Goal: Information Seeking & Learning: Check status

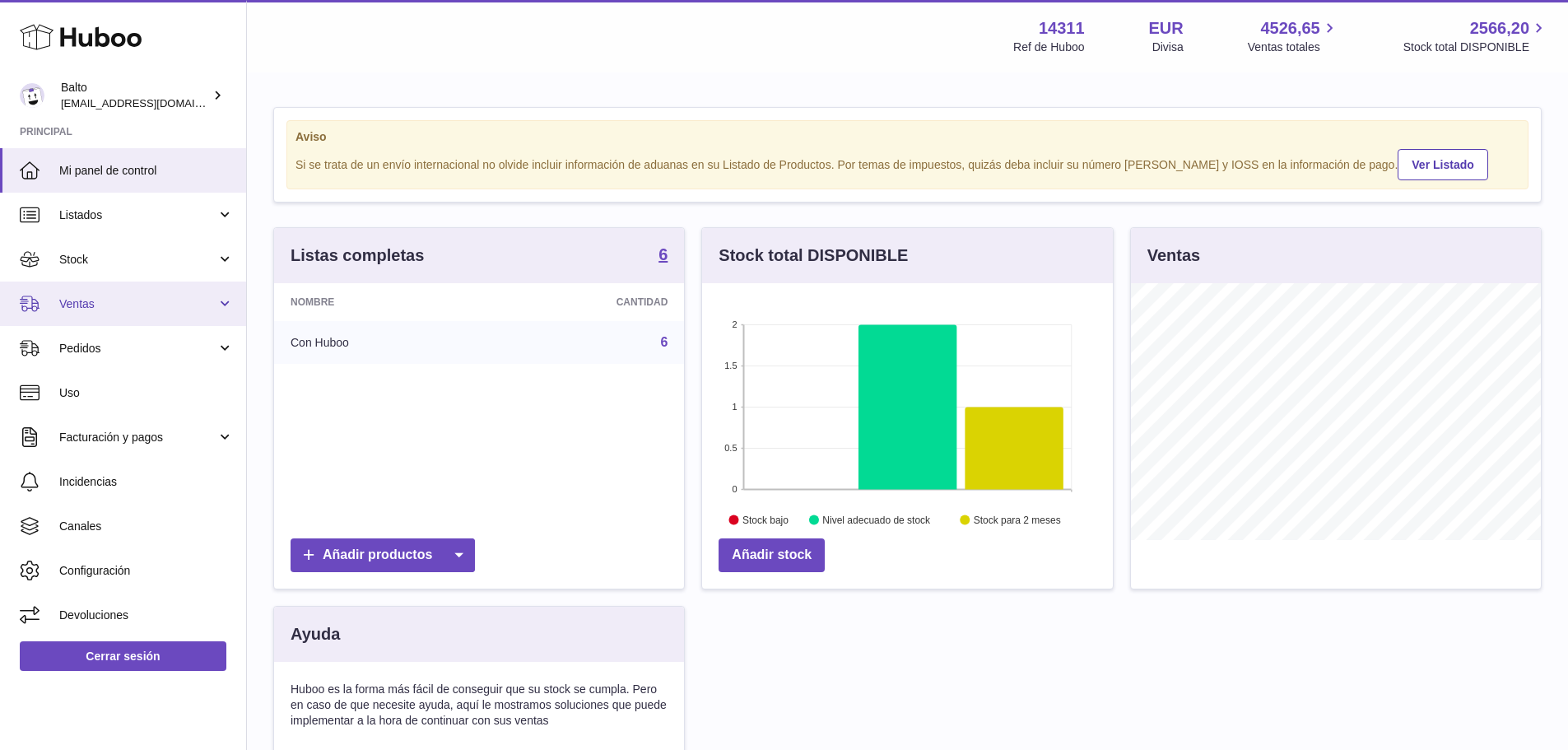
scroll to position [257, 410]
click at [104, 315] on link "Ventas" at bounding box center [123, 304] width 246 height 44
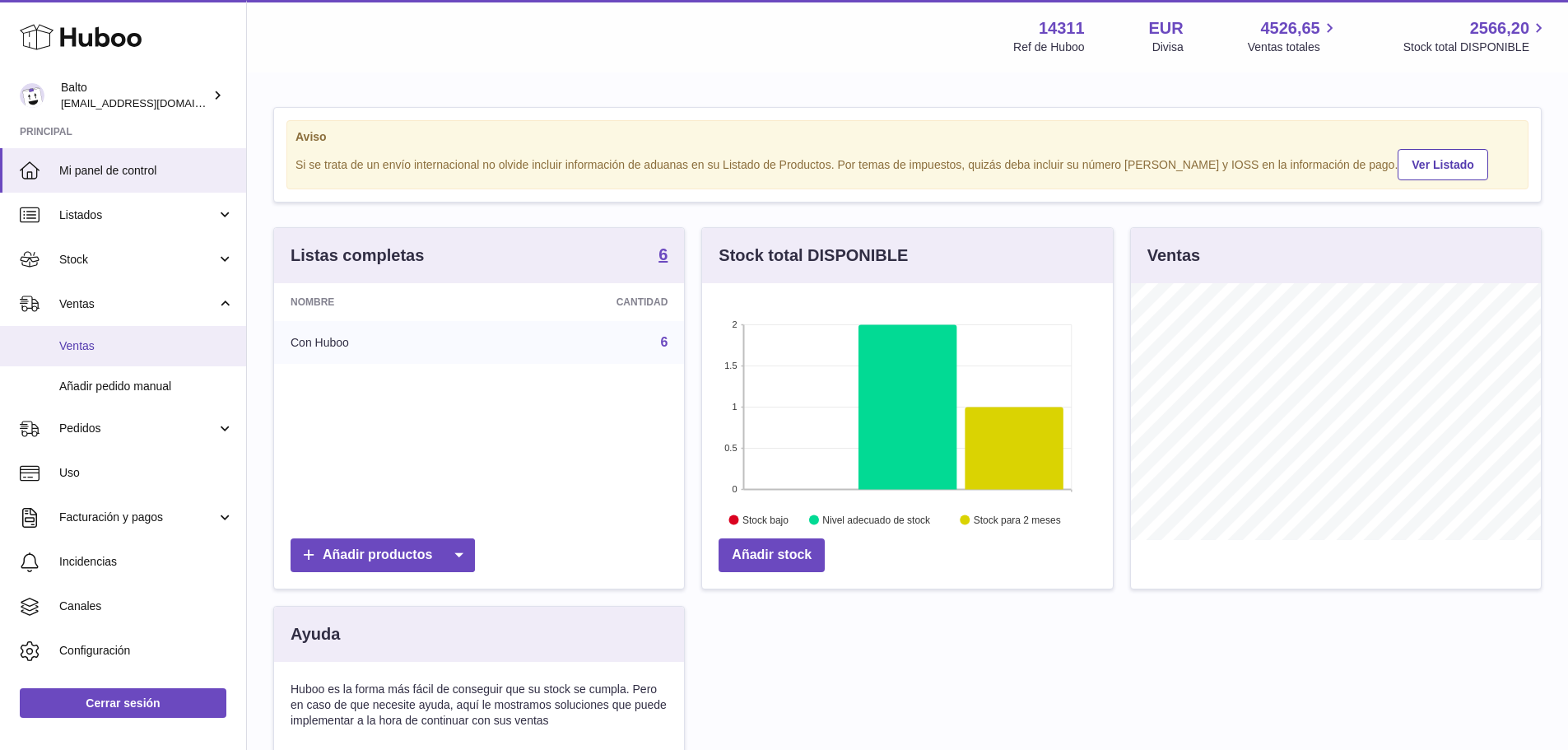
click at [102, 344] on span "Ventas" at bounding box center [146, 346] width 175 height 16
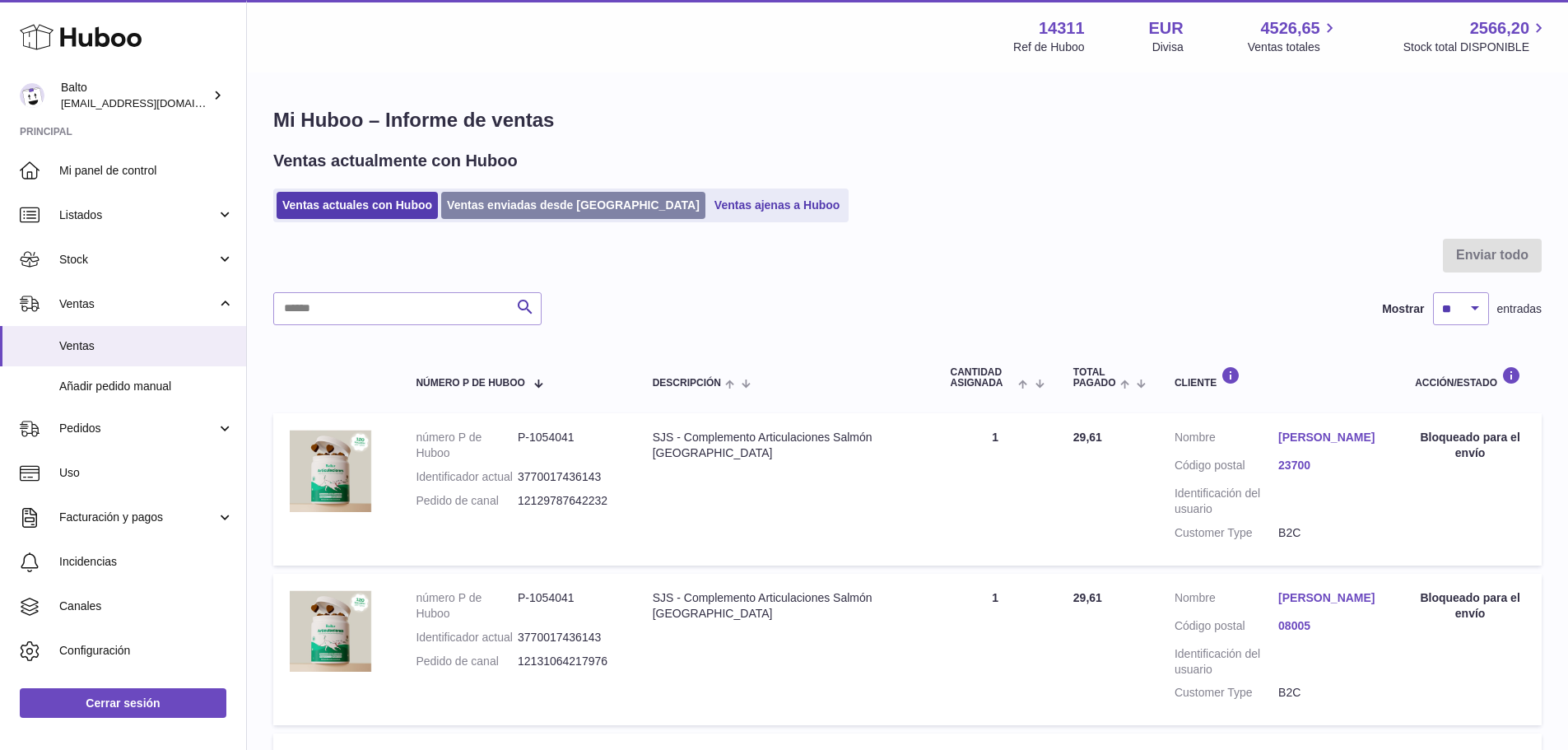
click at [521, 207] on link "Ventas enviadas desde [GEOGRAPHIC_DATA]" at bounding box center [573, 205] width 264 height 27
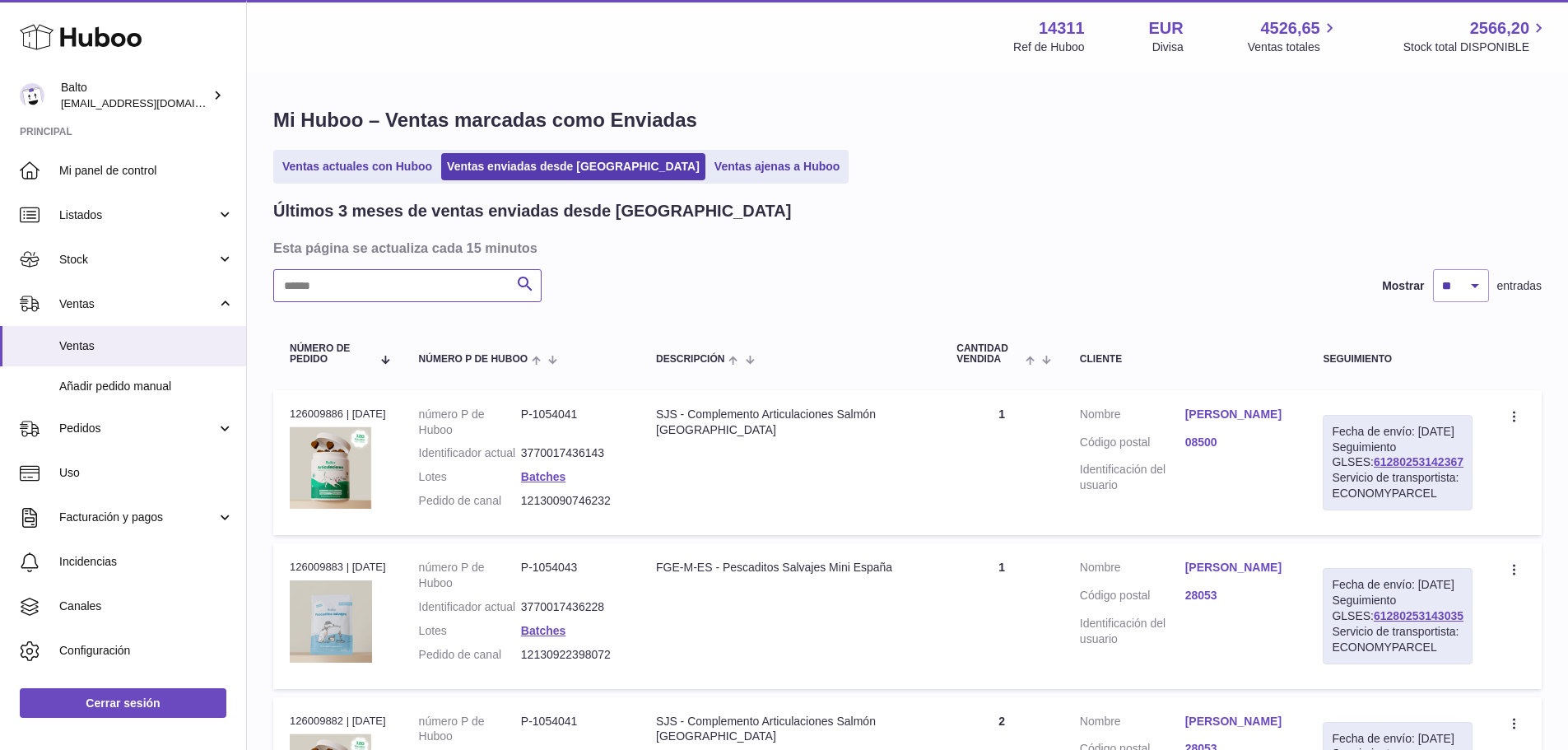
click at [435, 290] on input "text" at bounding box center [407, 285] width 268 height 33
paste input "**********"
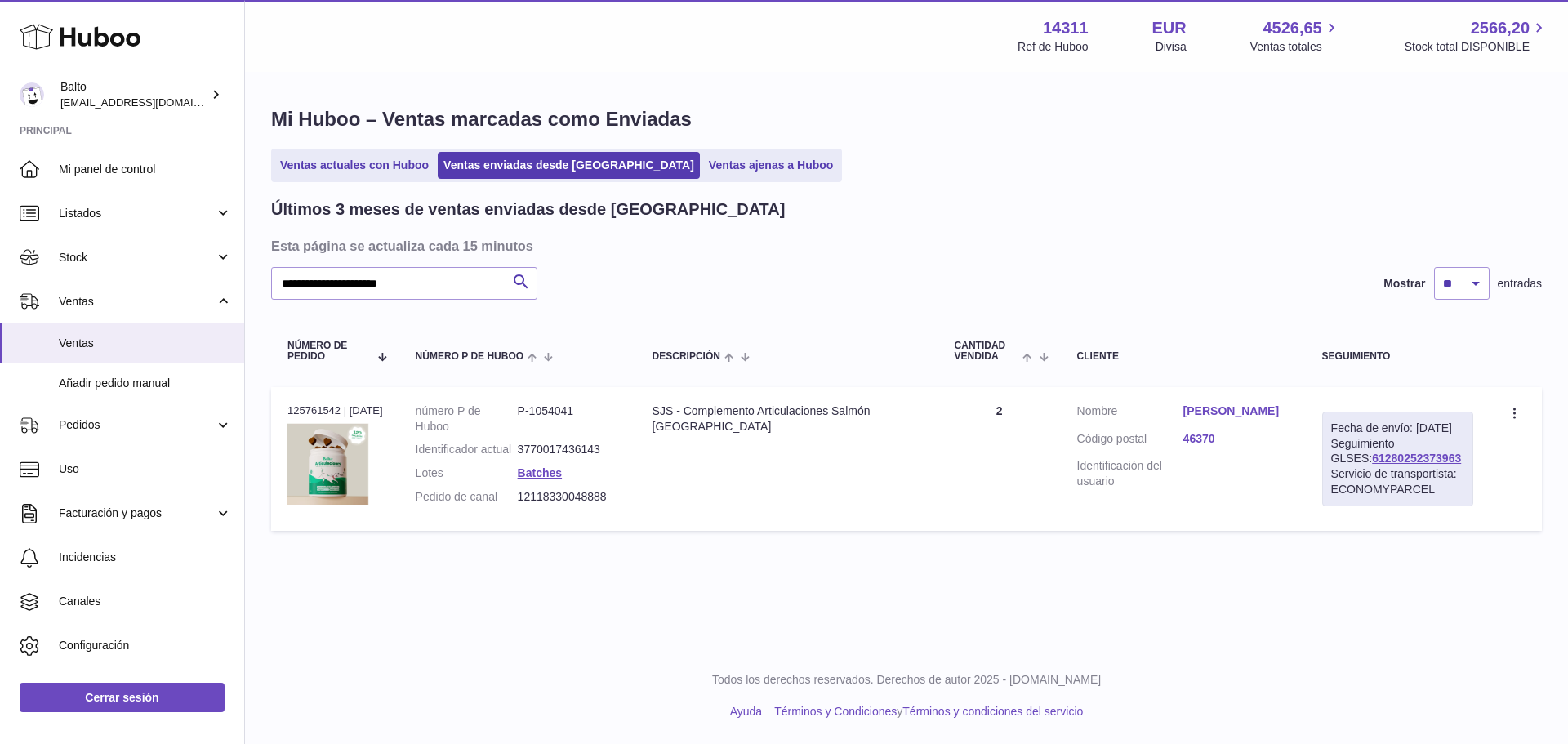
click at [1206, 419] on link "Sarah Fernandez Montoya" at bounding box center [1236, 411] width 106 height 16
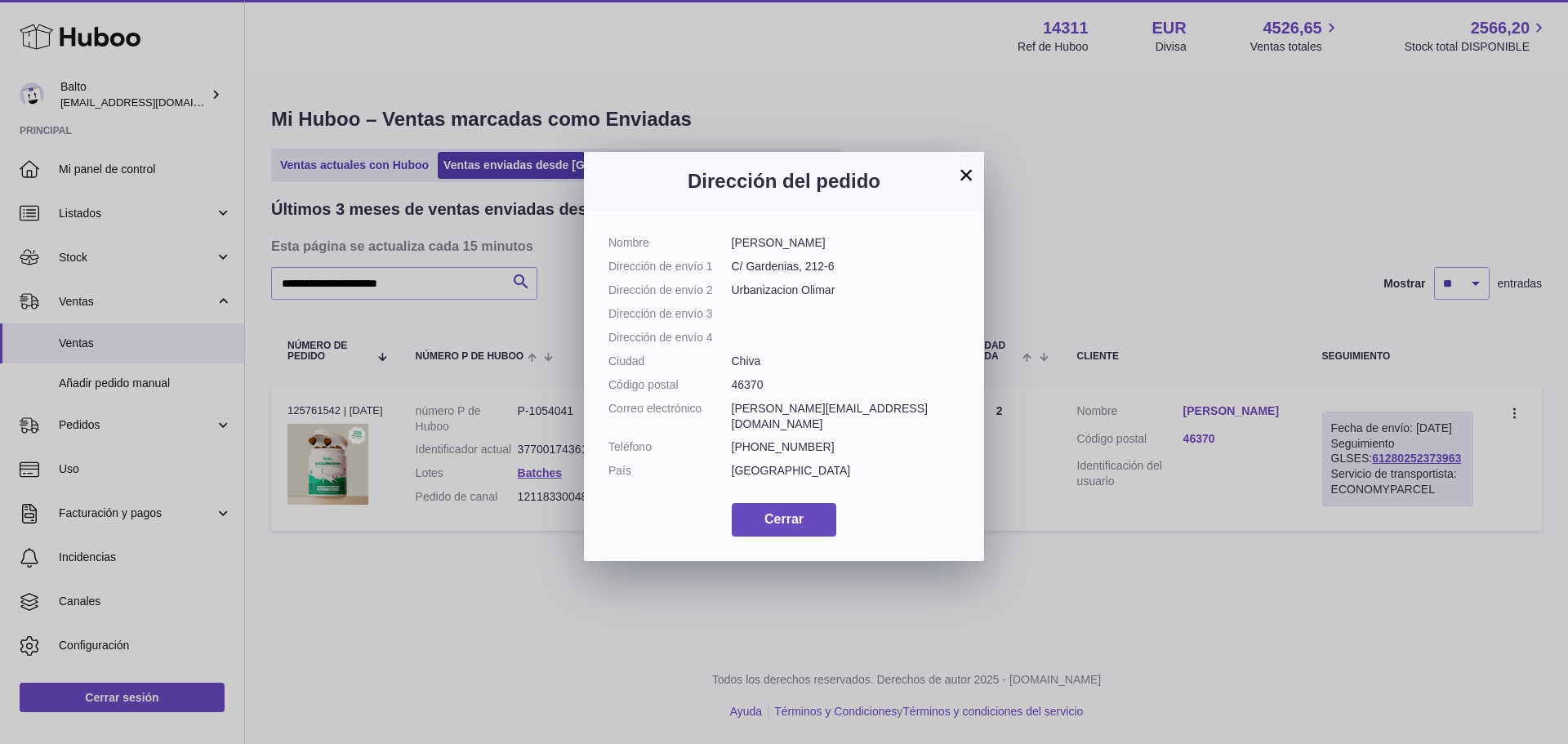
click at [969, 171] on button "×" at bounding box center [966, 175] width 20 height 20
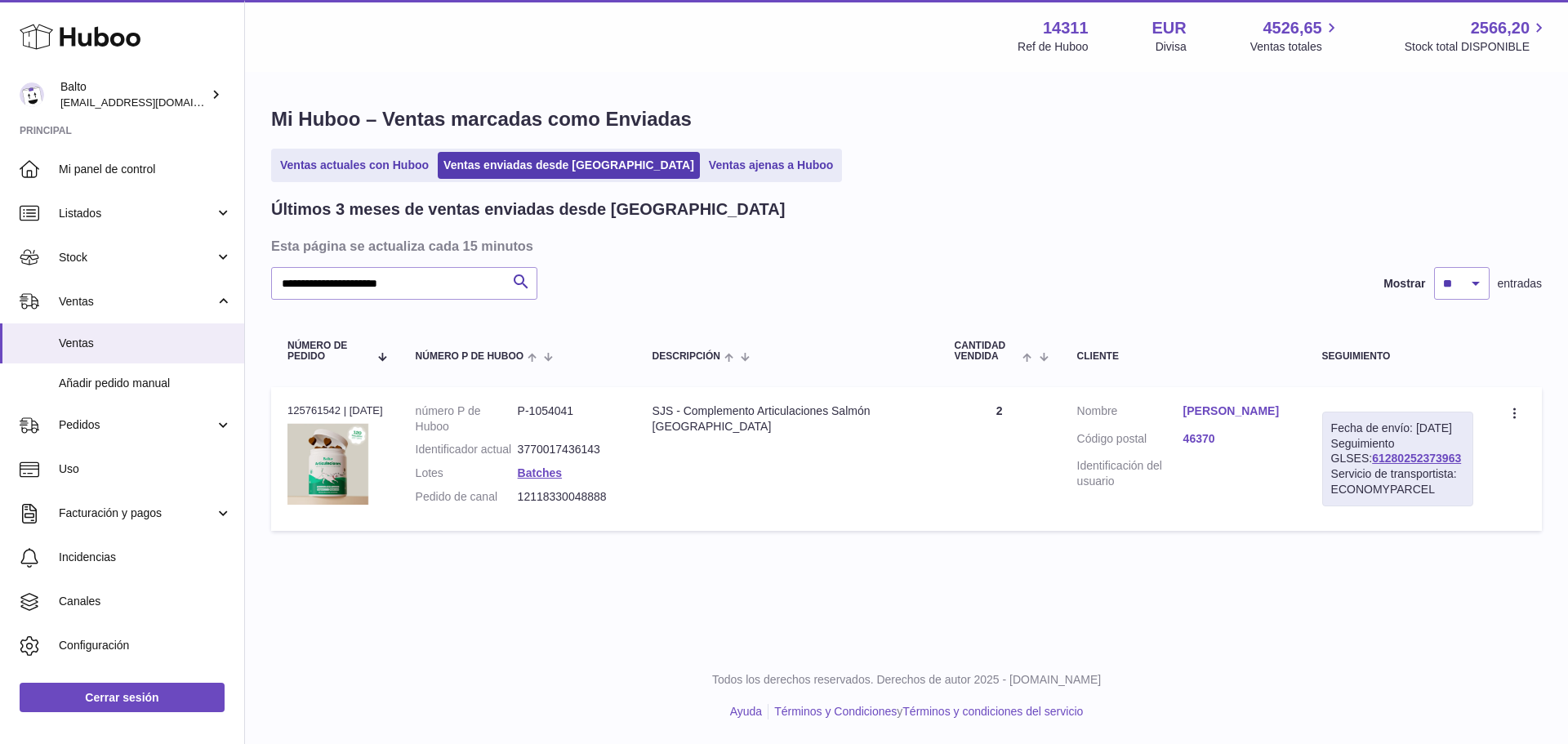
drag, startPoint x: 1431, startPoint y: 477, endPoint x: 1327, endPoint y: 470, distance: 104.2
click at [1327, 470] on div "Fecha de envío: 1º oct. 2025 Seguimiento GLSES: 61280252373963 Servicio de tran…" at bounding box center [1397, 459] width 151 height 95
copy link "61280252373963"
drag, startPoint x: 588, startPoint y: 518, endPoint x: 514, endPoint y: 518, distance: 74.0
click at [514, 513] on dl "número P de Huboo P-1054041 Identificador actual 3770017436143 Lotes Batches Pe…" at bounding box center [517, 458] width 204 height 109
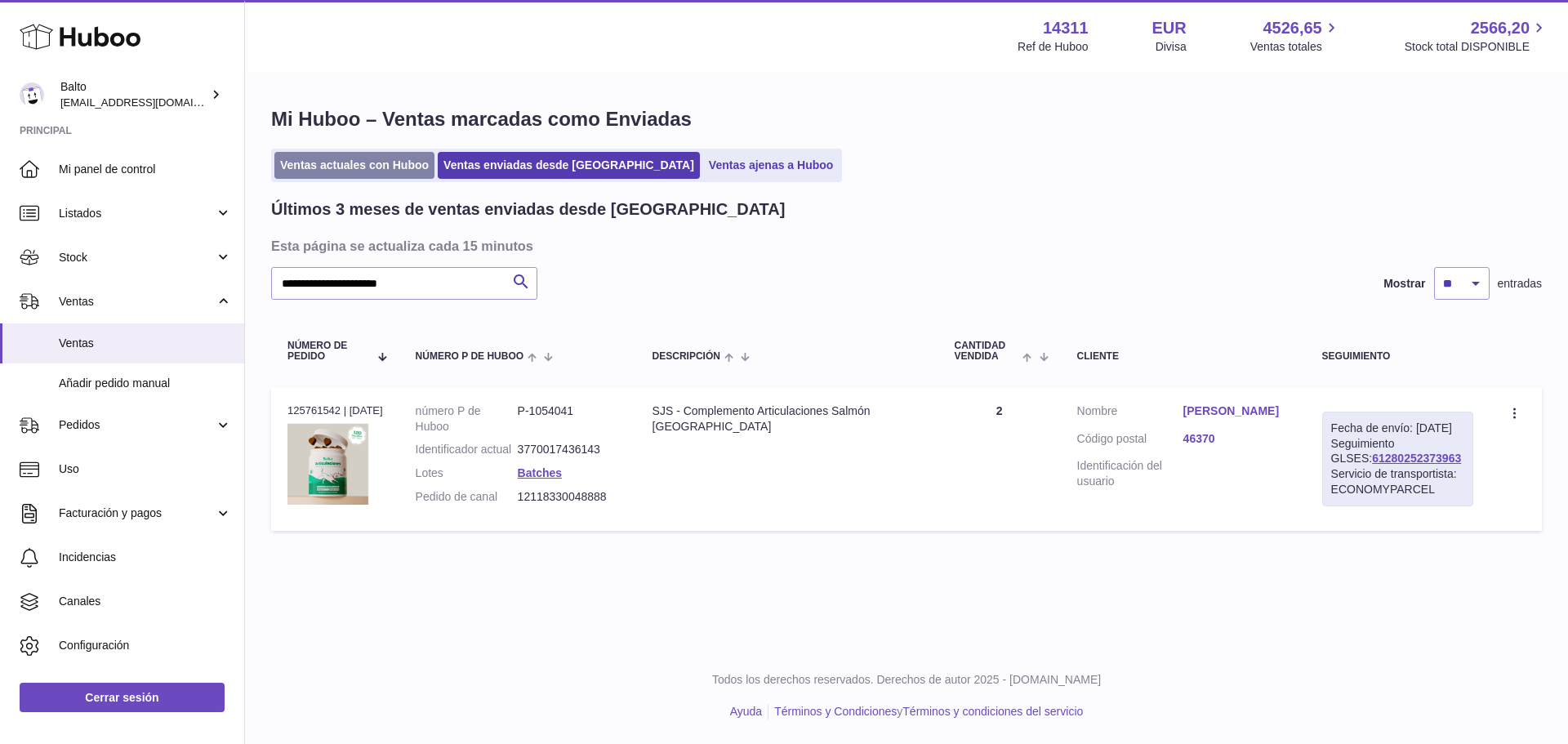
copy dl "12118330048888"
click at [1208, 409] on link "Sarah Fernandez Montoya" at bounding box center [1236, 411] width 106 height 16
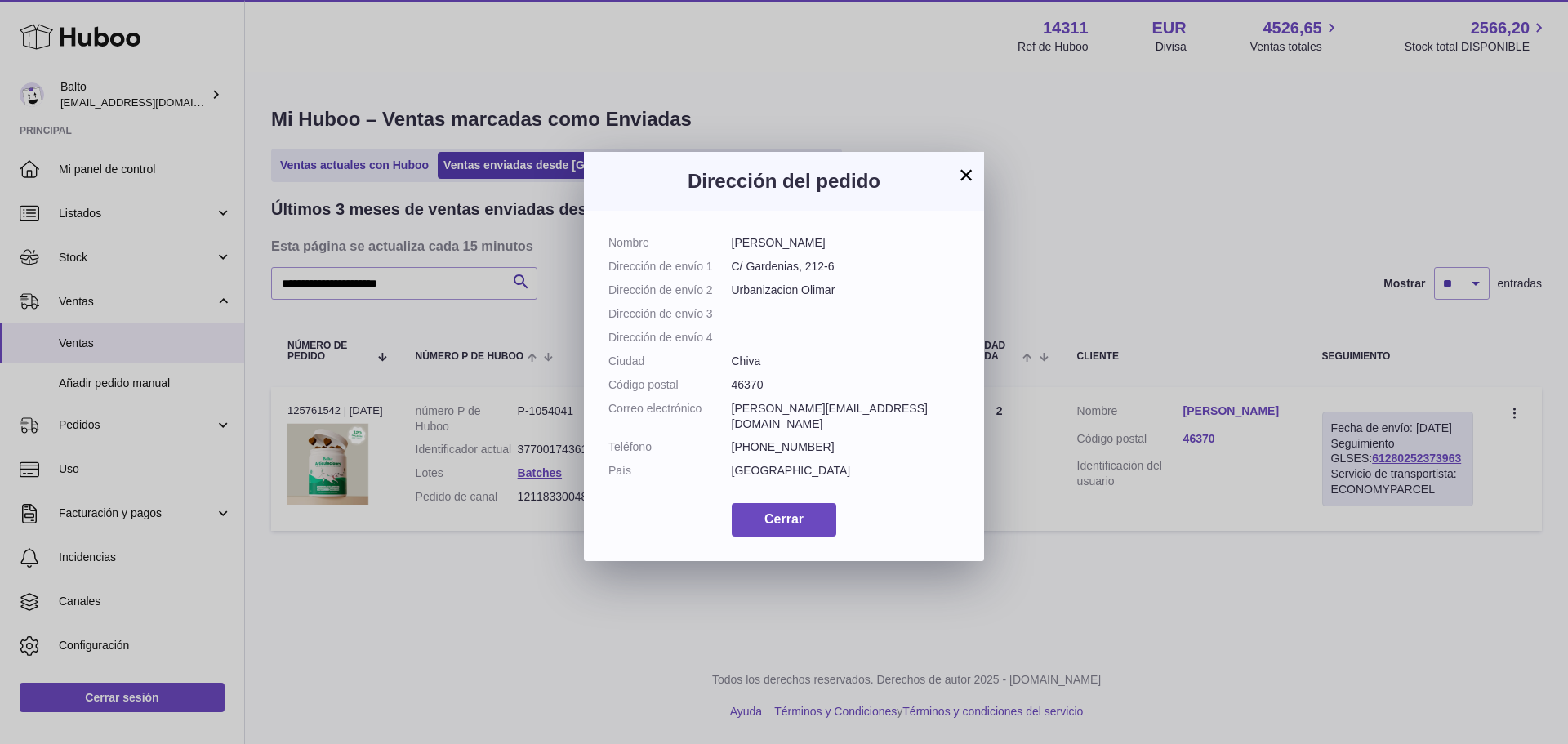
drag, startPoint x: 881, startPoint y: 241, endPoint x: 726, endPoint y: 234, distance: 155.2
click at [726, 234] on div "Nombre Sarah Fernandez Montoya Dirección de envío 1 C/ Gardenias, 212-6 Direcci…" at bounding box center [784, 386] width 400 height 350
copy dl "Sarah Fernandez Montoya"
drag, startPoint x: 755, startPoint y: 546, endPoint x: 692, endPoint y: 483, distance: 89.1
click at [756, 537] on button "Cerrar" at bounding box center [784, 520] width 104 height 33
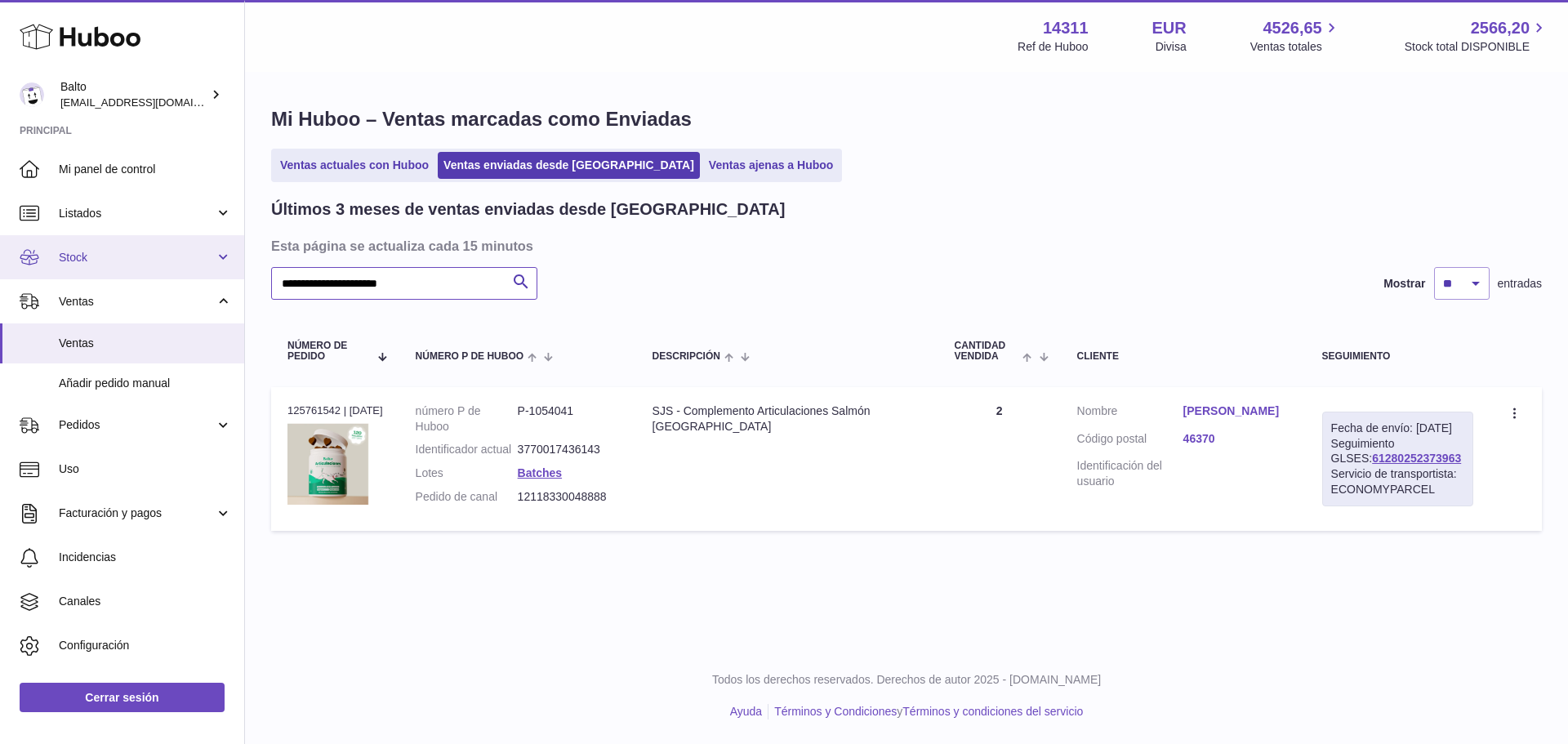
drag, startPoint x: 452, startPoint y: 289, endPoint x: 69, endPoint y: 269, distance: 383.5
click at [69, 269] on div "Huboo Balto internalAdmin-14311@internal.huboo.com Principal Mi panel de contro…" at bounding box center [784, 372] width 1568 height 744
paste input "**"
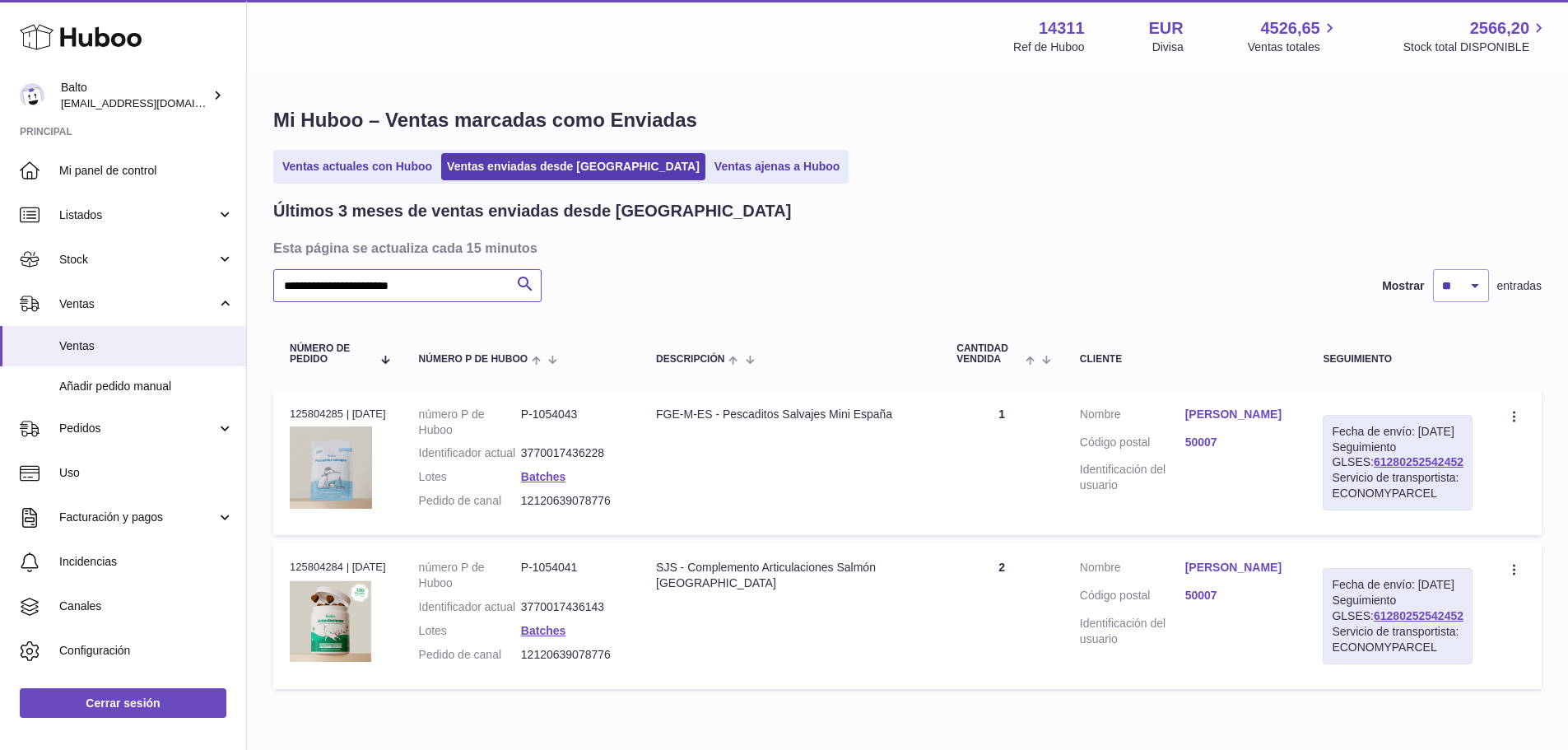
type input "**********"
click at [1229, 426] on dd "Maria Teresa Luque Cruset" at bounding box center [1238, 416] width 105 height 20
click at [1224, 422] on link "Maria Teresa Luque Cruset" at bounding box center [1238, 414] width 105 height 16
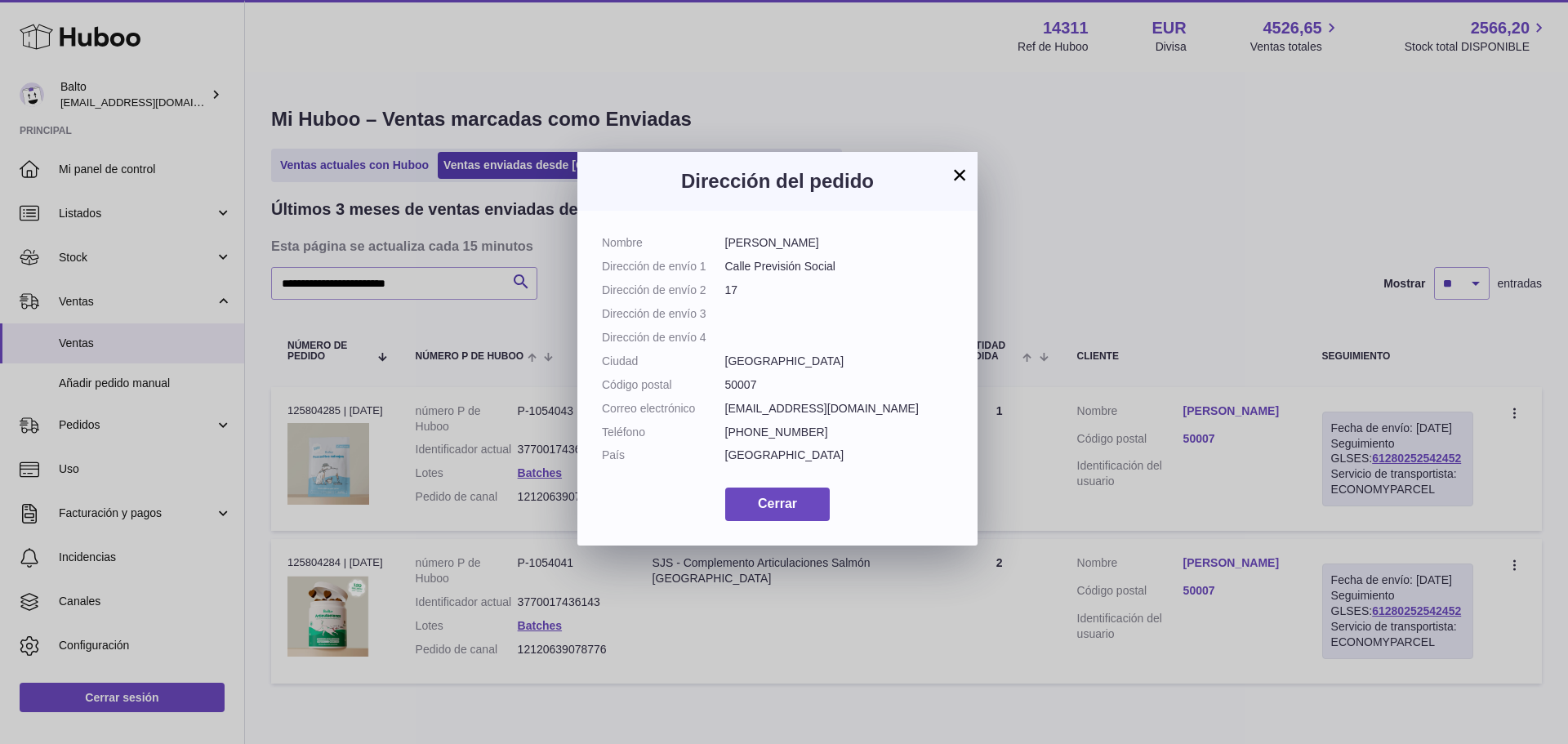
click at [959, 172] on button "×" at bounding box center [959, 175] width 20 height 20
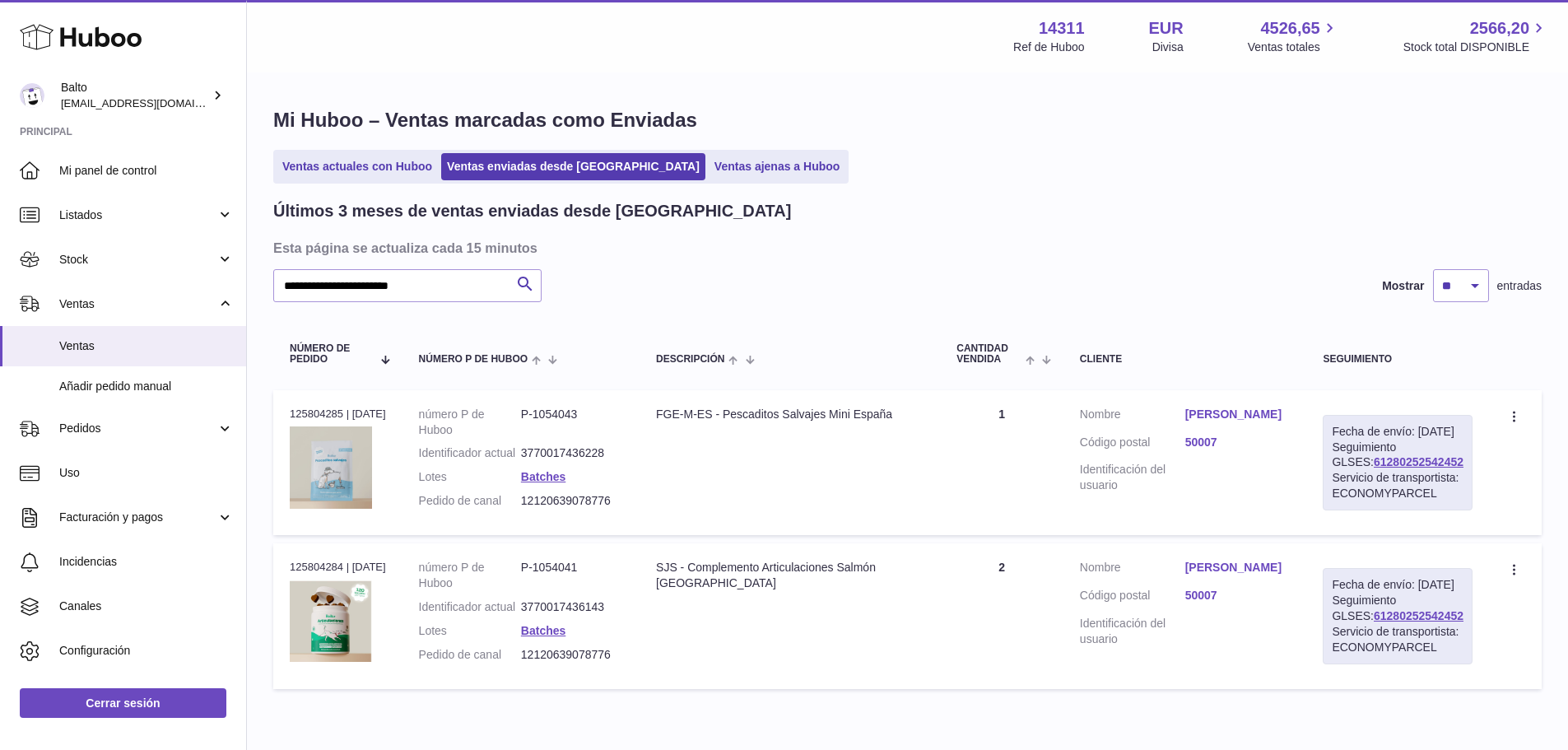
drag, startPoint x: 1451, startPoint y: 479, endPoint x: 1288, endPoint y: 282, distance: 255.7
click at [1328, 479] on td "Fecha de envío: 2º oct. 2025 Seguimiento GLSES: 61280252542452 Servicio de tran…" at bounding box center [1397, 462] width 183 height 145
copy link "61280252542452"
drag, startPoint x: 615, startPoint y: 518, endPoint x: 524, endPoint y: 514, distance: 91.1
click at [524, 509] on dd "12120639078776" at bounding box center [572, 501] width 102 height 16
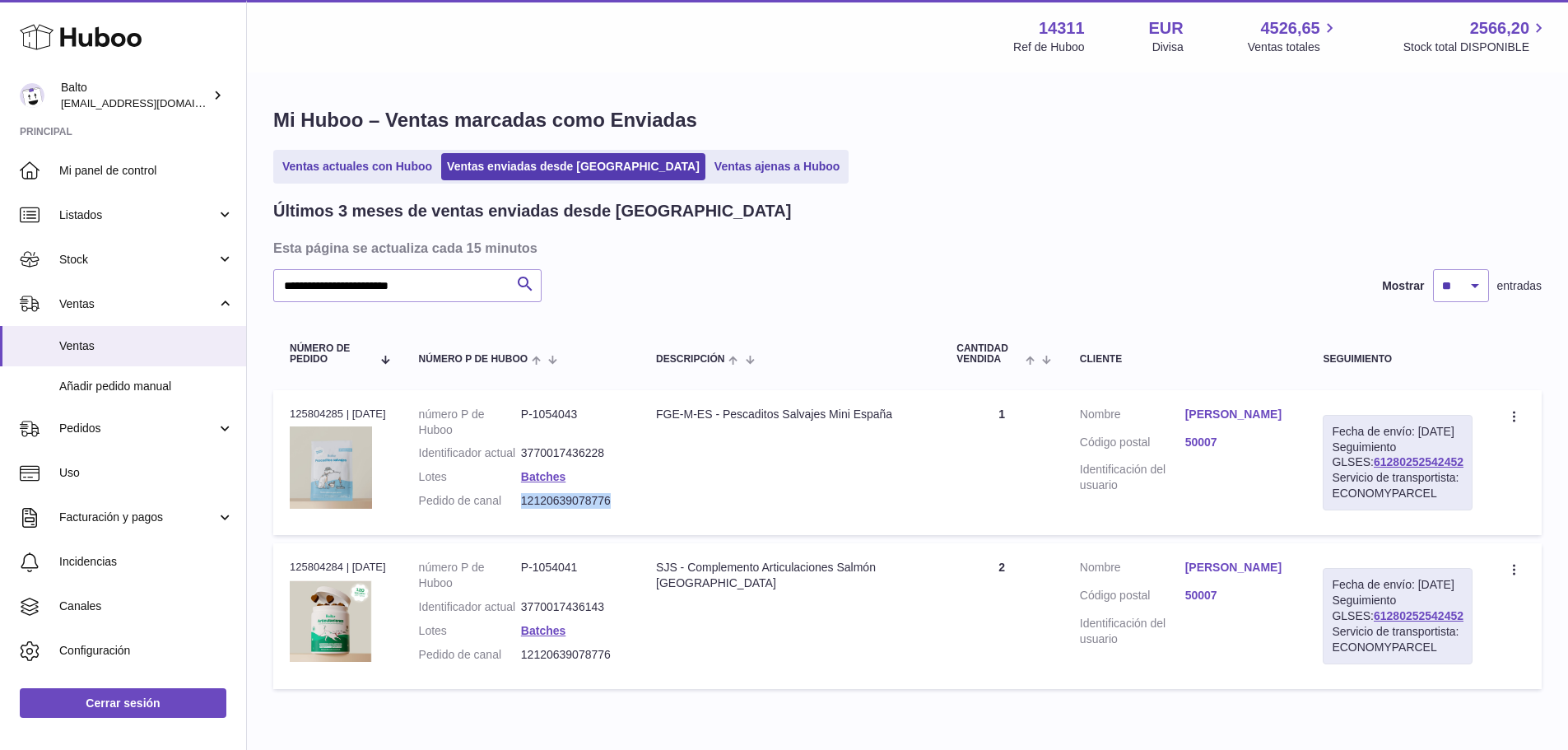
copy dd "12120639078776"
click at [1229, 413] on link "Maria Teresa Luque Cruset" at bounding box center [1238, 414] width 105 height 16
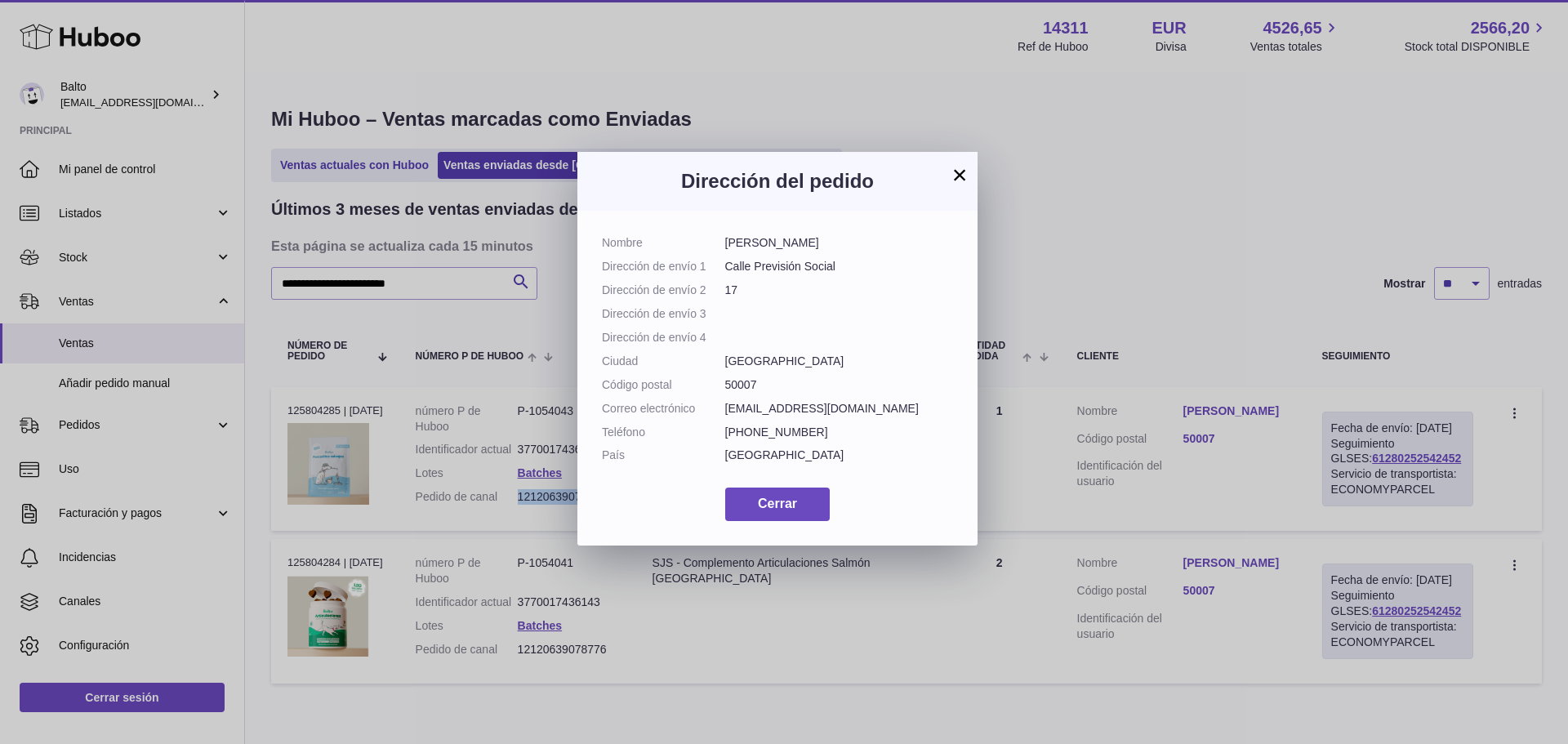
drag, startPoint x: 877, startPoint y: 246, endPoint x: 720, endPoint y: 248, distance: 157.0
click at [720, 247] on dl "Nombre Maria Teresa Luque Cruset Dirección de envío 1 Calle Previsión Social Di…" at bounding box center [777, 353] width 351 height 236
copy dl "Maria Teresa Luque Cruset"
drag, startPoint x: 953, startPoint y: 172, endPoint x: 941, endPoint y: 143, distance: 31.4
click at [954, 172] on button "×" at bounding box center [959, 175] width 20 height 20
